Goal: Task Accomplishment & Management: Use online tool/utility

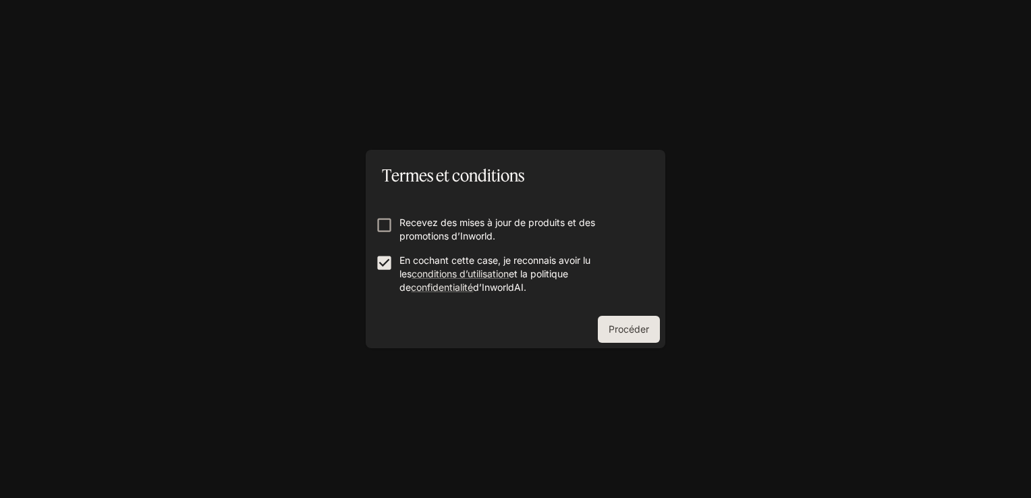
click at [621, 328] on button "Procéder" at bounding box center [629, 329] width 62 height 27
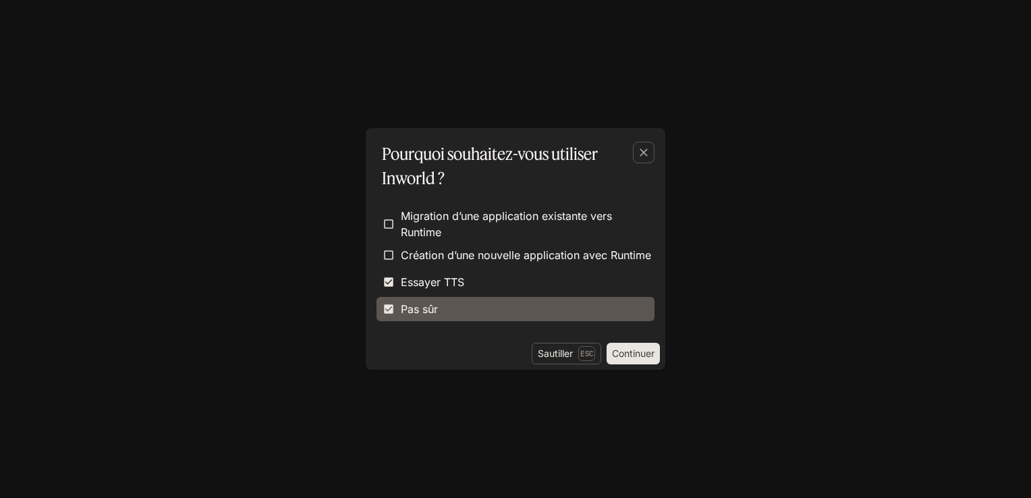
click at [454, 306] on label "Pas sûr" at bounding box center [516, 309] width 278 height 24
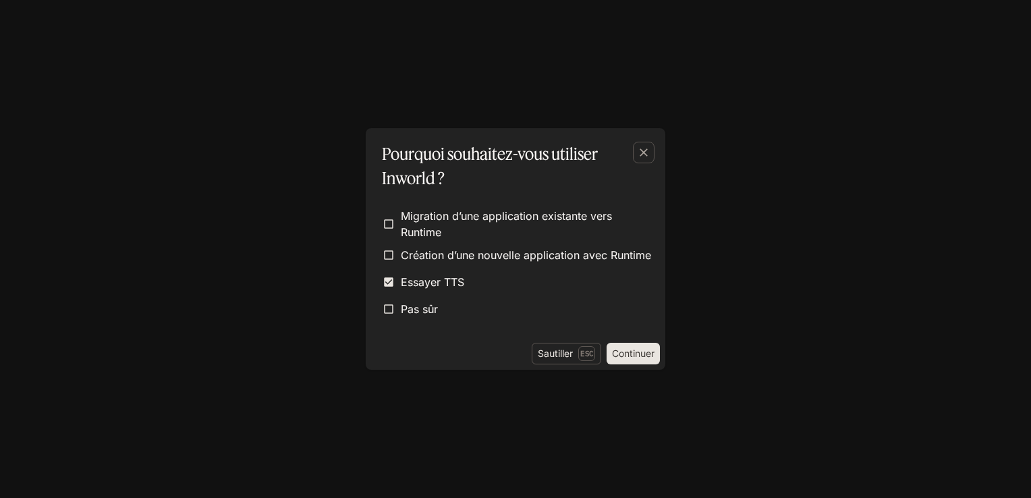
click at [634, 350] on button "Continuer" at bounding box center [633, 354] width 53 height 22
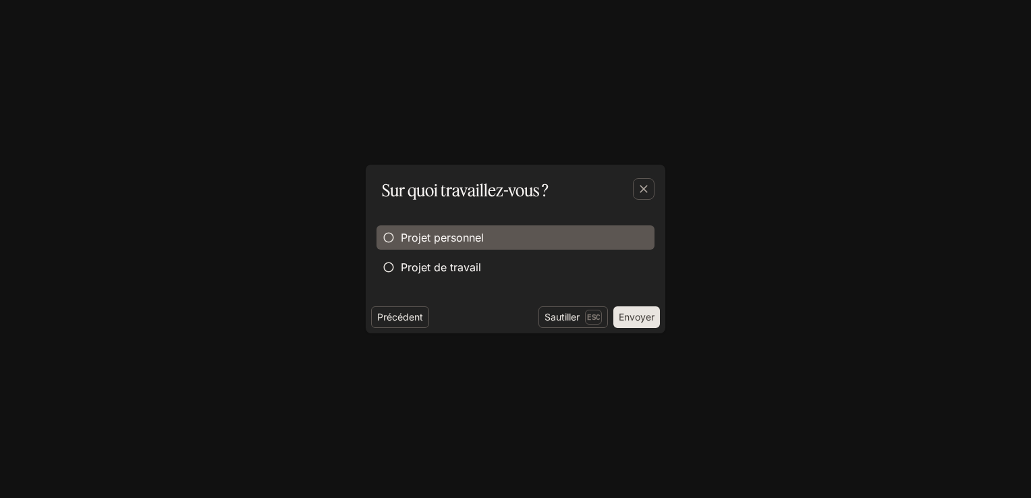
click at [406, 245] on span "Projet personnel" at bounding box center [442, 237] width 83 height 16
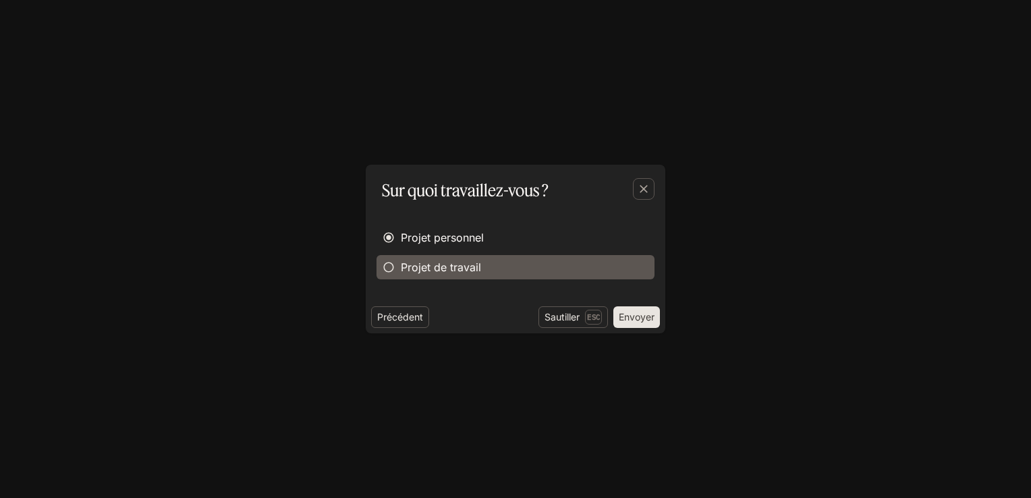
click at [420, 263] on span "Projet de travail" at bounding box center [441, 267] width 80 height 16
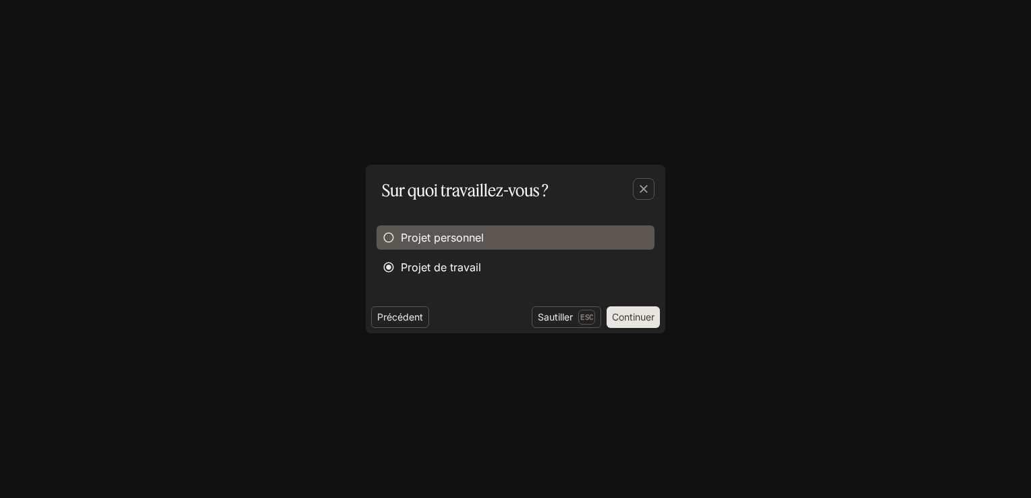
click at [489, 244] on label "Projet personnel" at bounding box center [516, 237] width 278 height 24
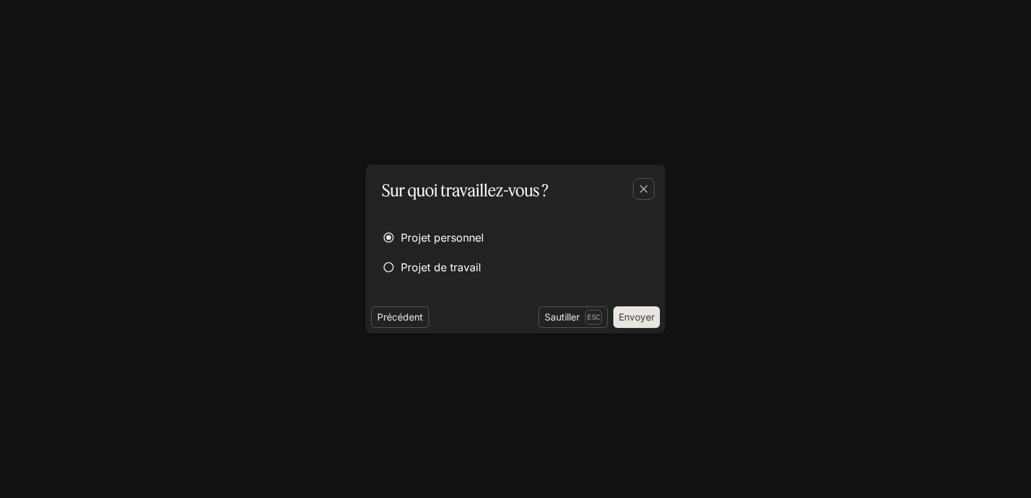
click at [651, 319] on button "Envoyer" at bounding box center [637, 317] width 47 height 22
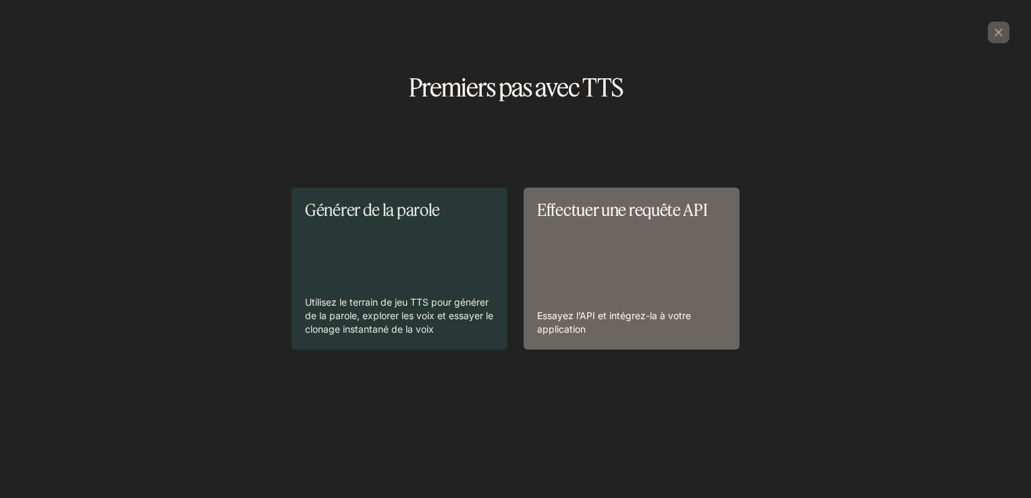
click at [705, 215] on p "Effectuer une requête API" at bounding box center [631, 210] width 189 height 18
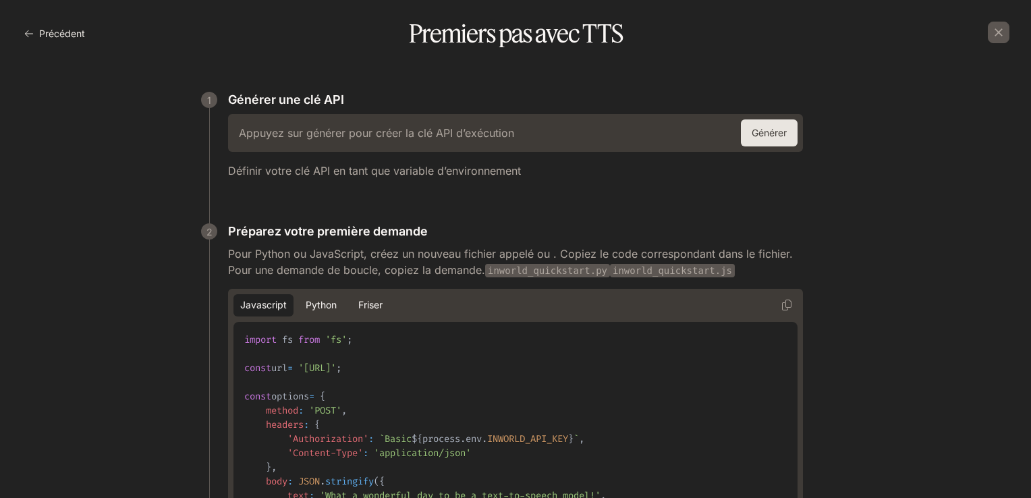
click at [684, 128] on div "Appuyez sur générer pour créer la clé API d’exécution" at bounding box center [482, 133] width 497 height 22
click at [776, 128] on button "Générer" at bounding box center [769, 132] width 57 height 27
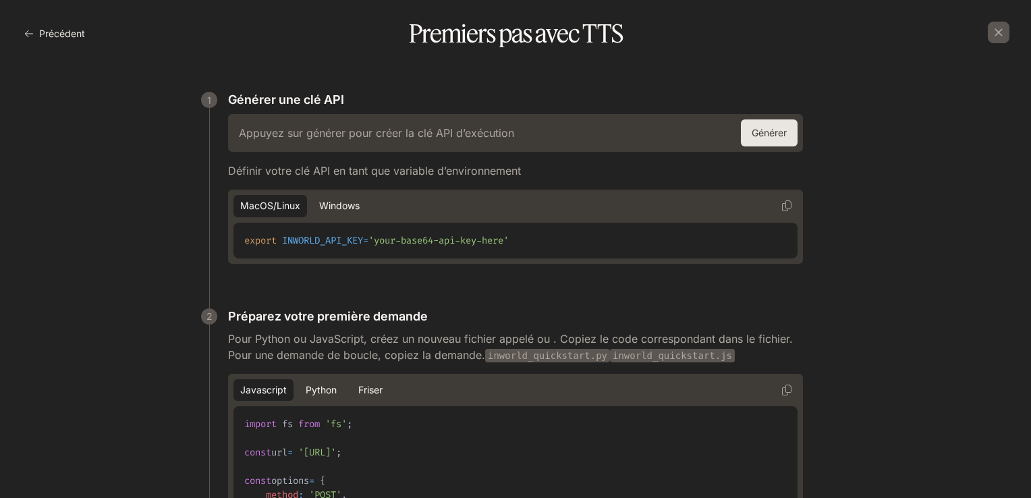
drag, startPoint x: 767, startPoint y: 103, endPoint x: 764, endPoint y: 120, distance: 17.1
click at [766, 105] on div "1 Générer une clé API" at bounding box center [515, 102] width 575 height 24
click at [764, 125] on button "Générer" at bounding box center [769, 132] width 57 height 27
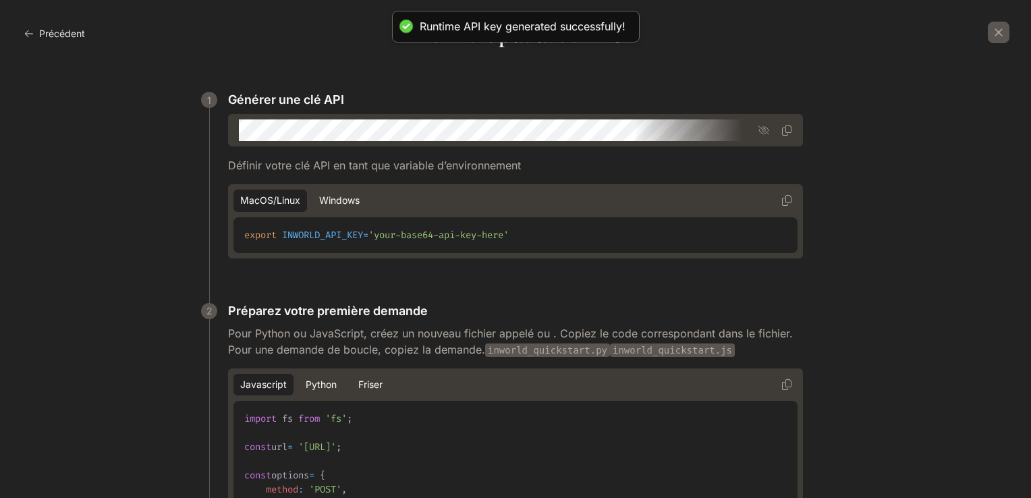
click at [764, 125] on icon "button" at bounding box center [764, 130] width 11 height 11
click at [782, 130] on icon "button" at bounding box center [787, 130] width 11 height 11
click at [786, 126] on icon "button" at bounding box center [787, 130] width 11 height 11
